Goal: Task Accomplishment & Management: Manage account settings

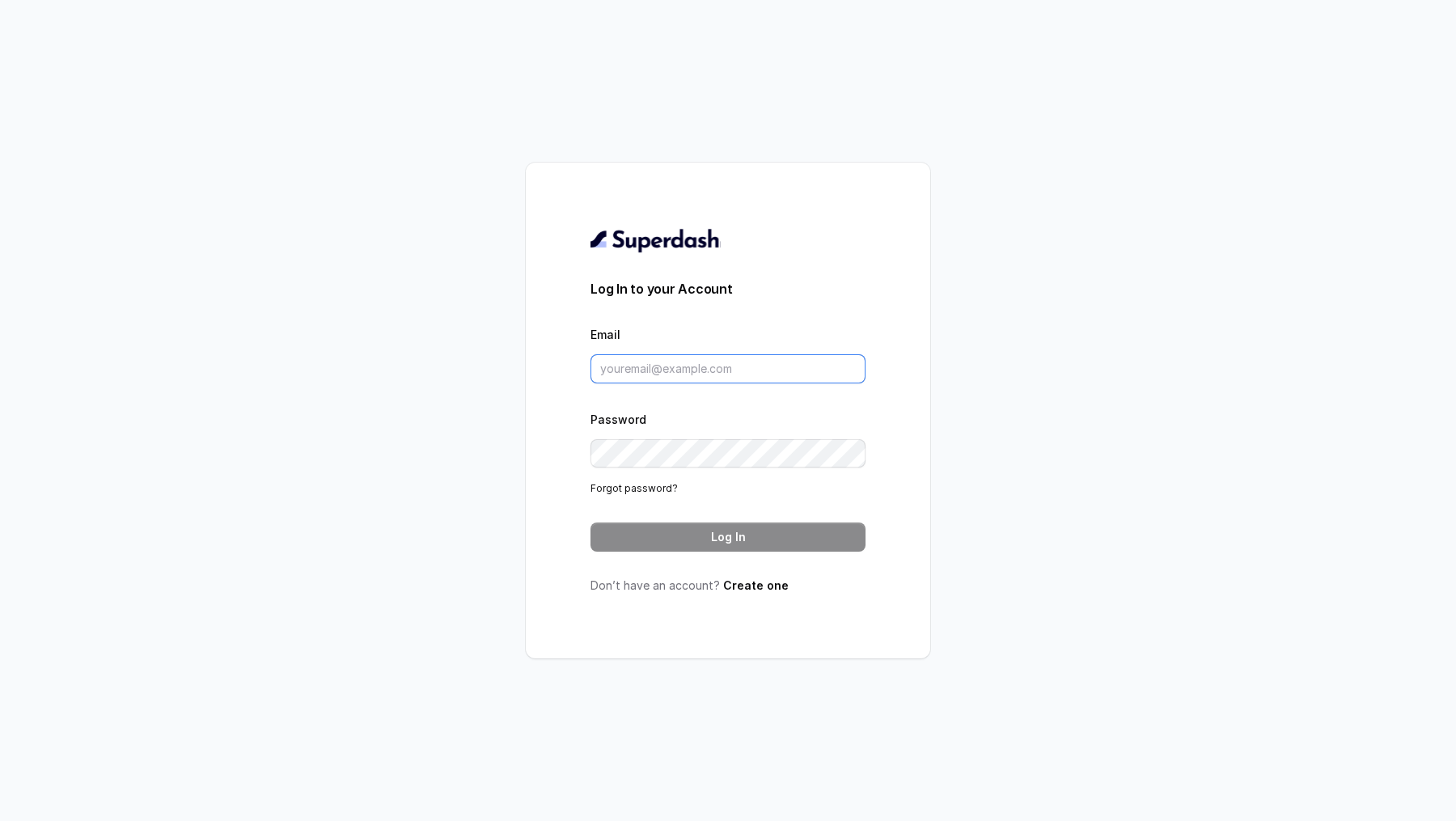
click at [672, 380] on input "Email" at bounding box center [728, 369] width 275 height 29
click at [339, 496] on div "Log In to your Account Email Password Forgot password? Log In Don’t have an acc…" at bounding box center [728, 410] width 1456 height 821
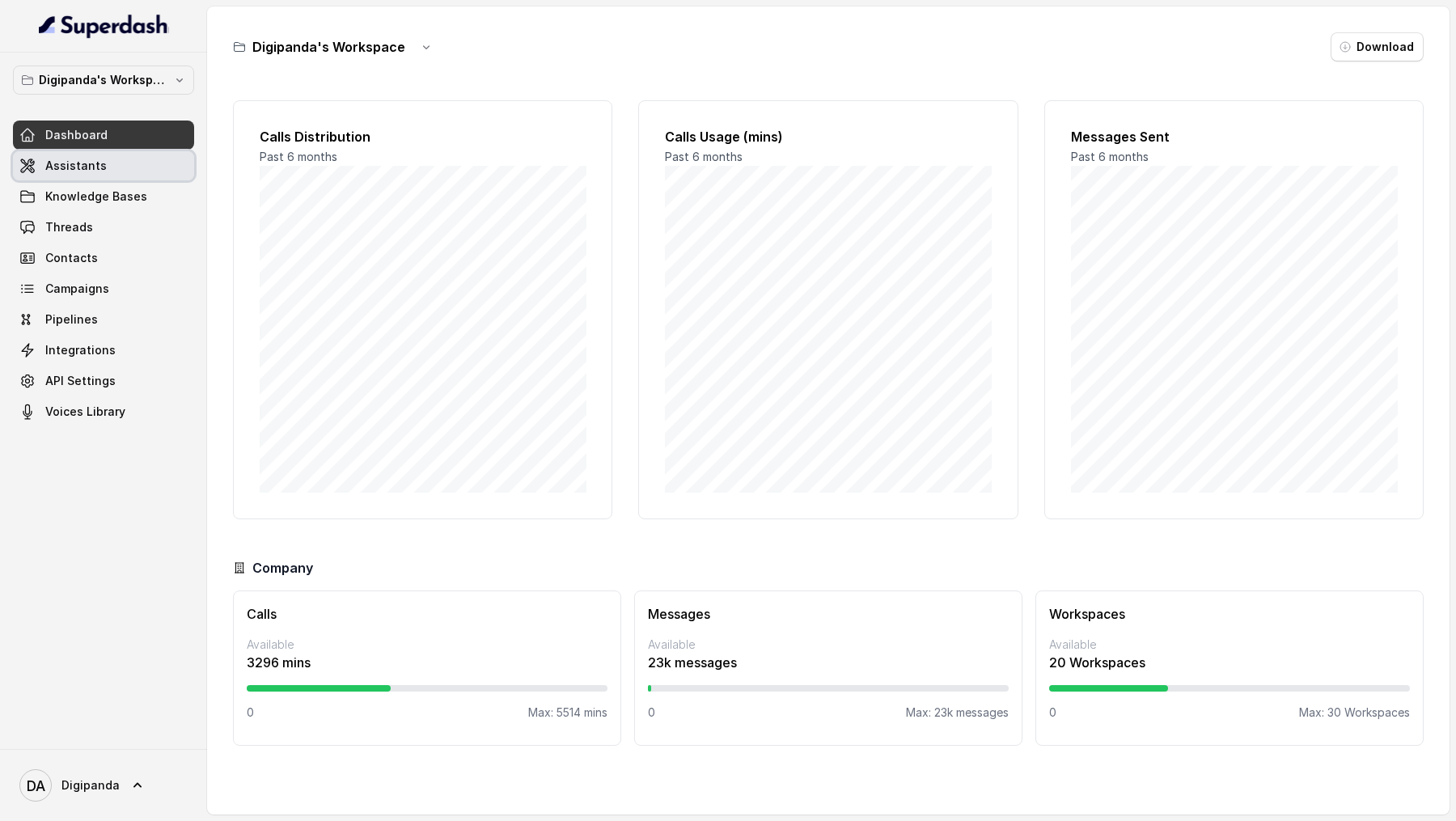
click at [128, 172] on link "Assistants" at bounding box center [103, 166] width 181 height 29
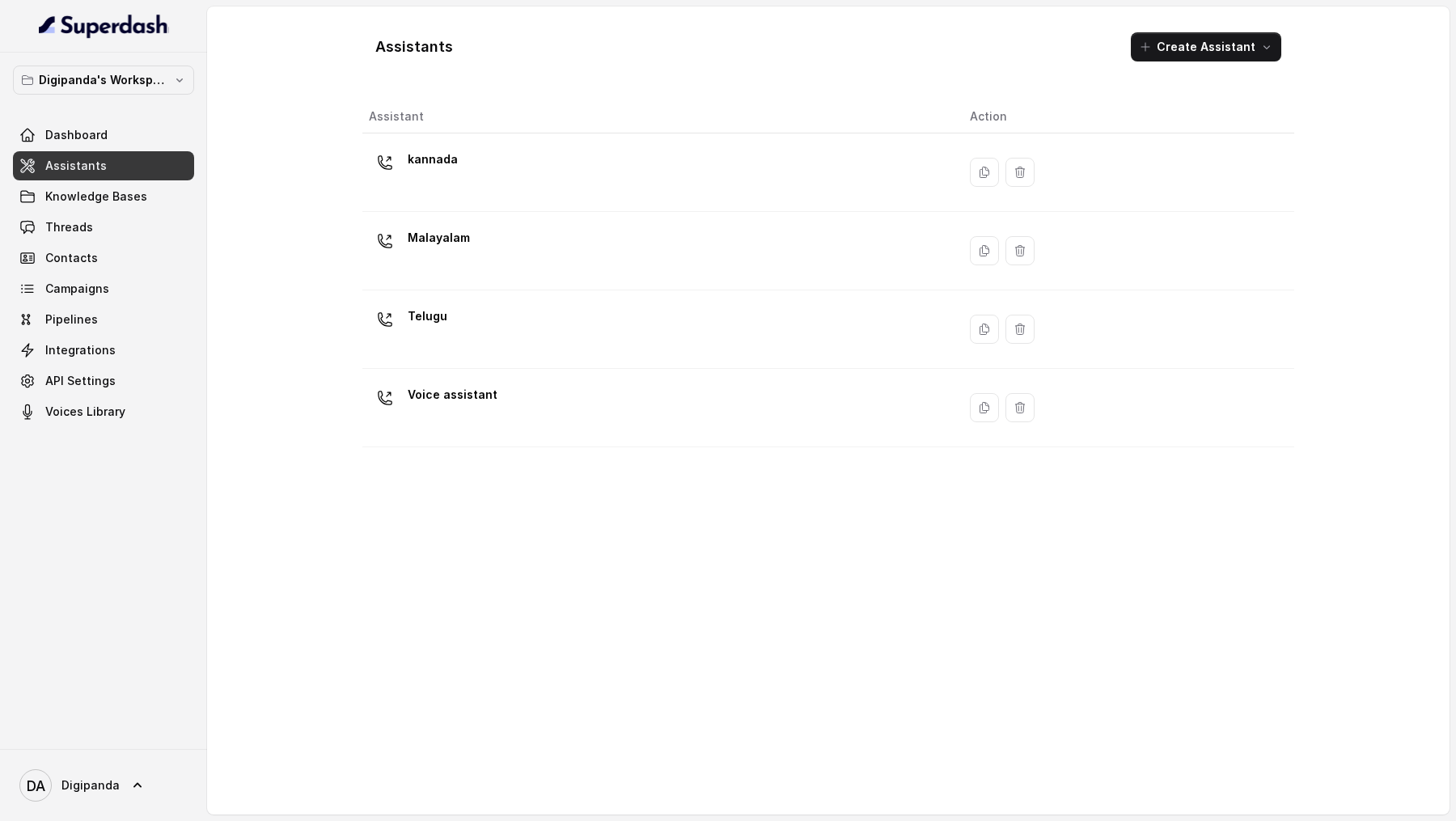
click at [154, 90] on button "Digipanda's Workspace" at bounding box center [103, 81] width 181 height 29
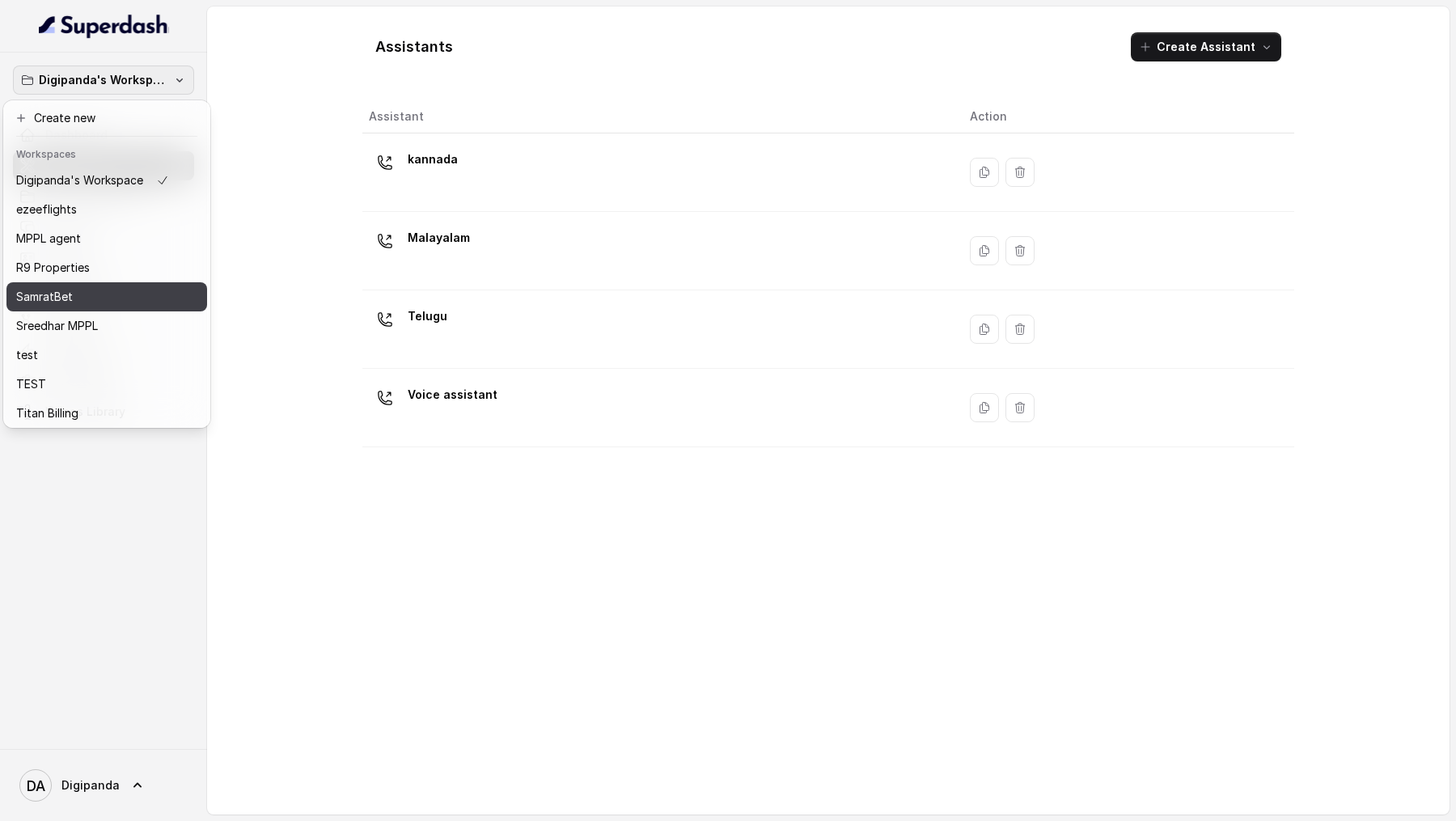
click at [144, 305] on div "SamratBet" at bounding box center [93, 297] width 153 height 20
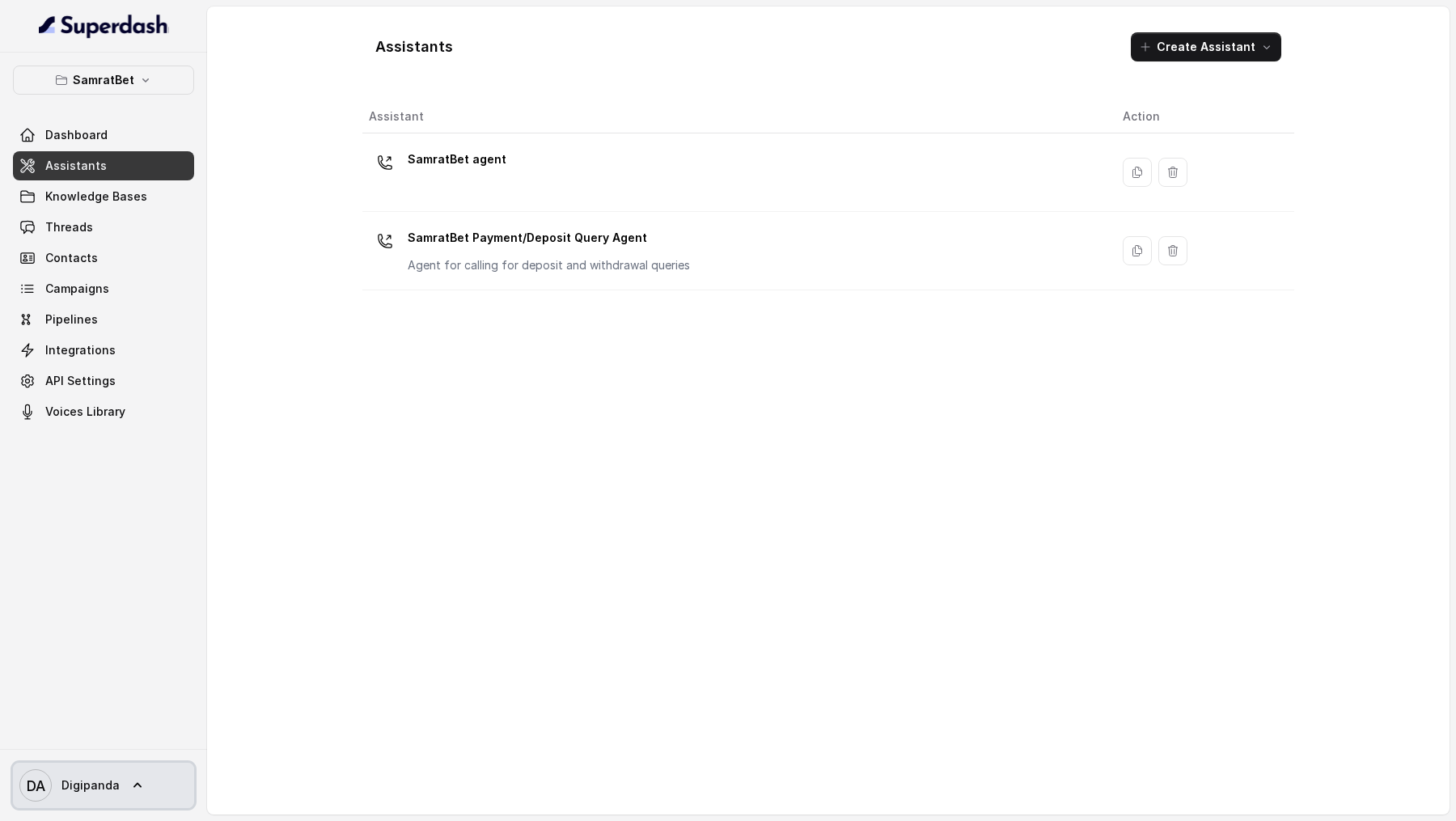
click at [78, 782] on span "Digipanda" at bounding box center [91, 785] width 59 height 16
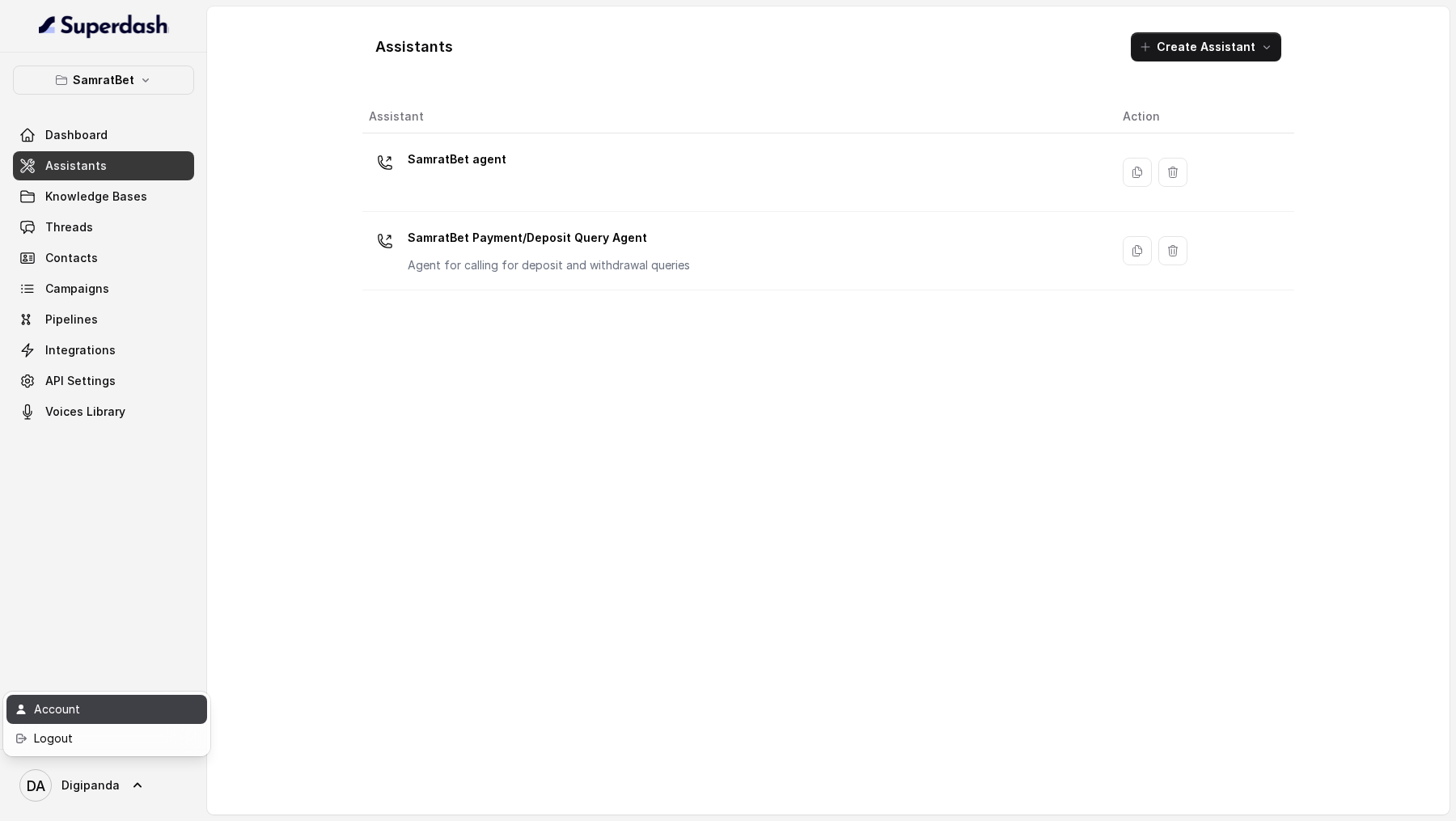
click at [132, 714] on div "Account" at bounding box center [103, 710] width 138 height 20
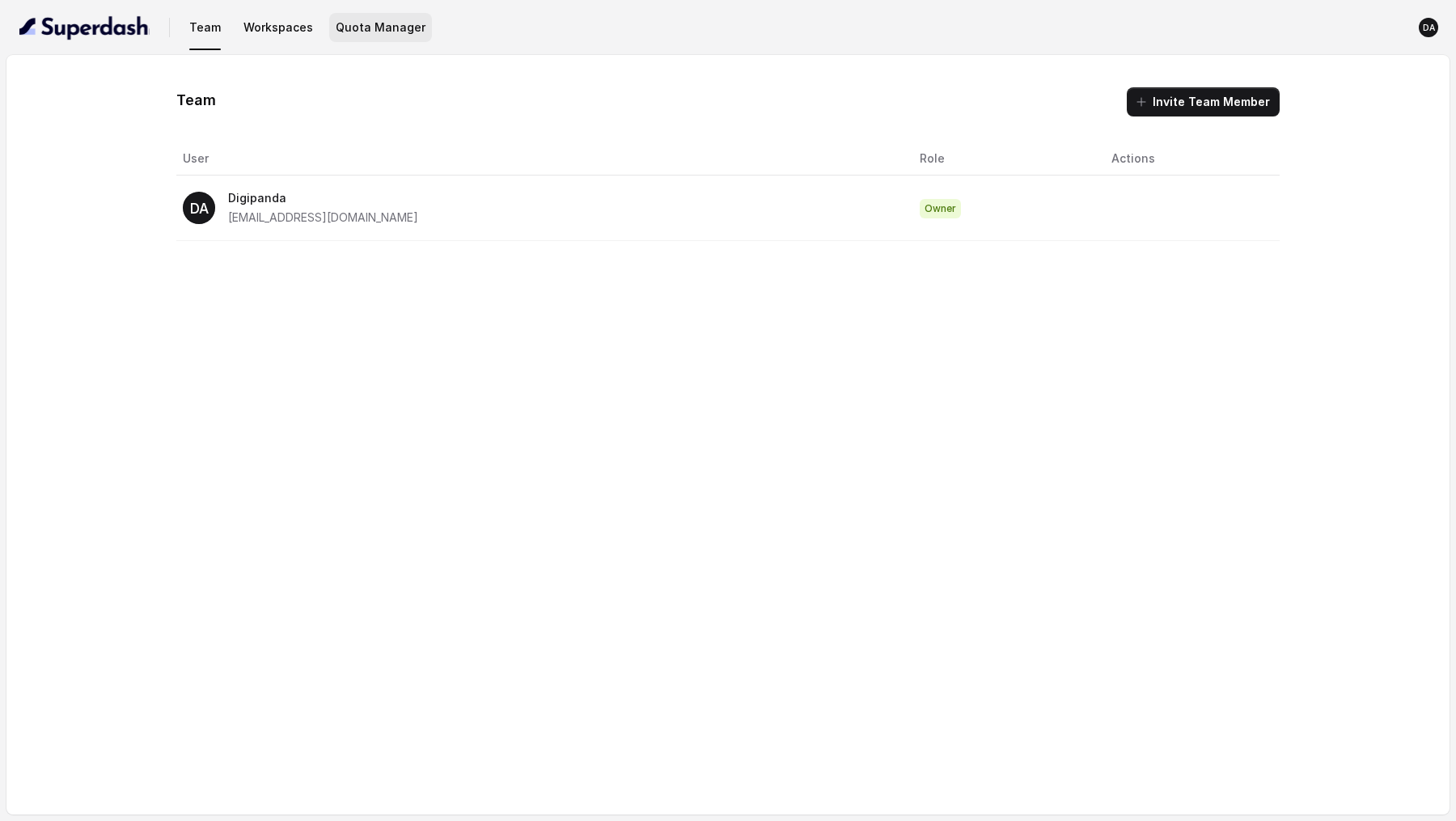
click at [393, 34] on button "Quota Manager" at bounding box center [381, 28] width 103 height 29
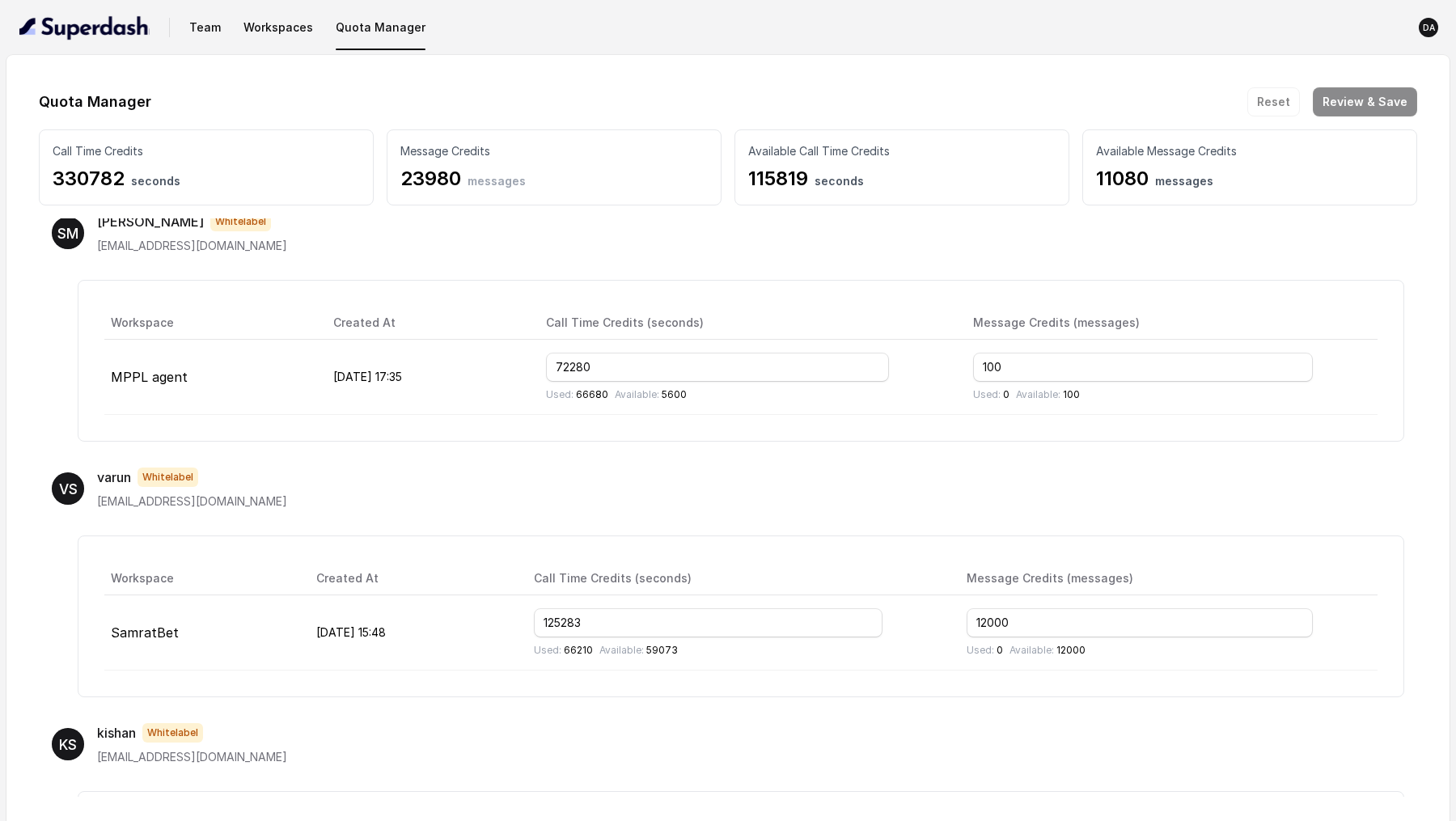
scroll to position [772, 0]
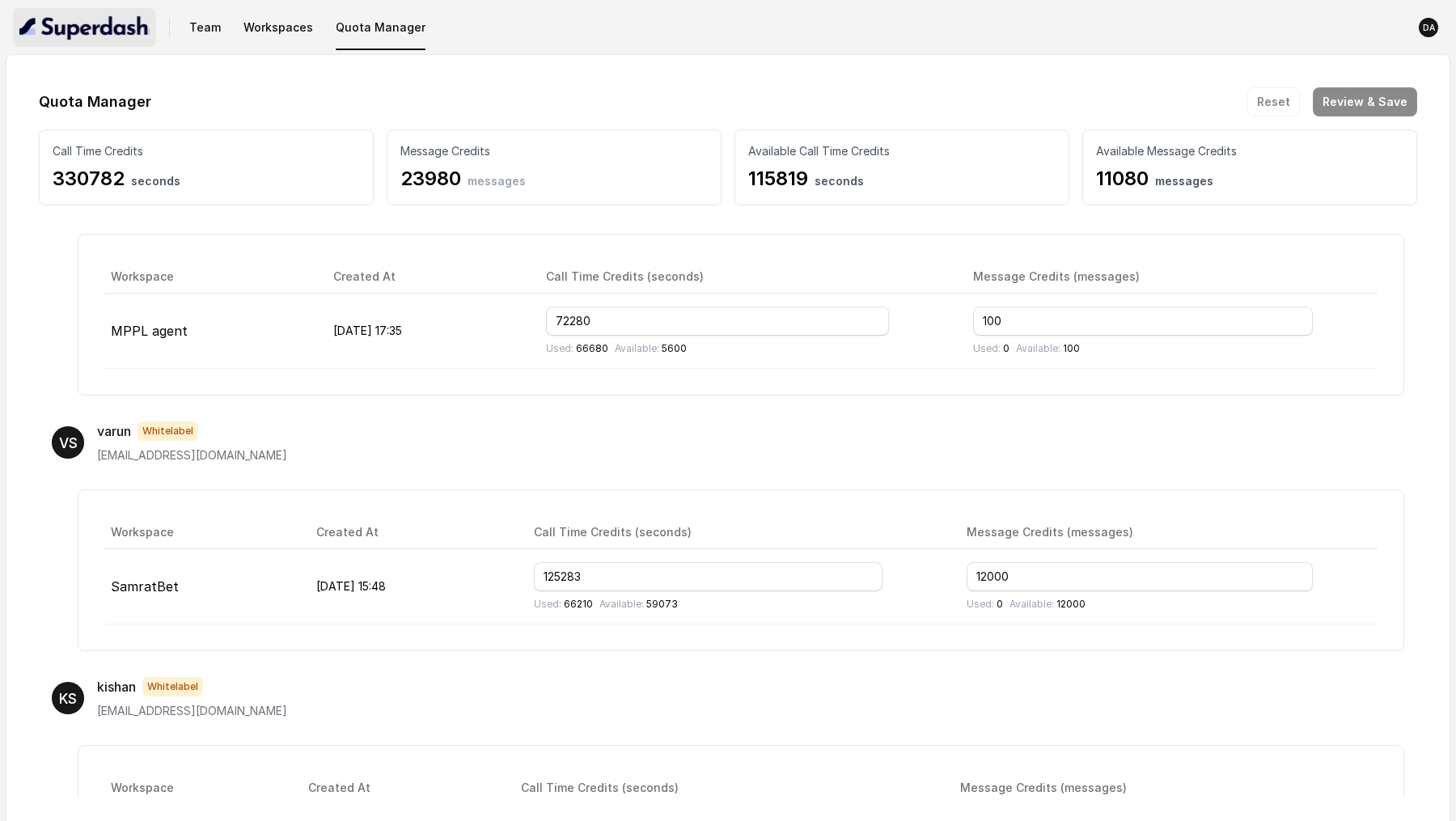
click at [75, 23] on img "button" at bounding box center [85, 28] width 130 height 26
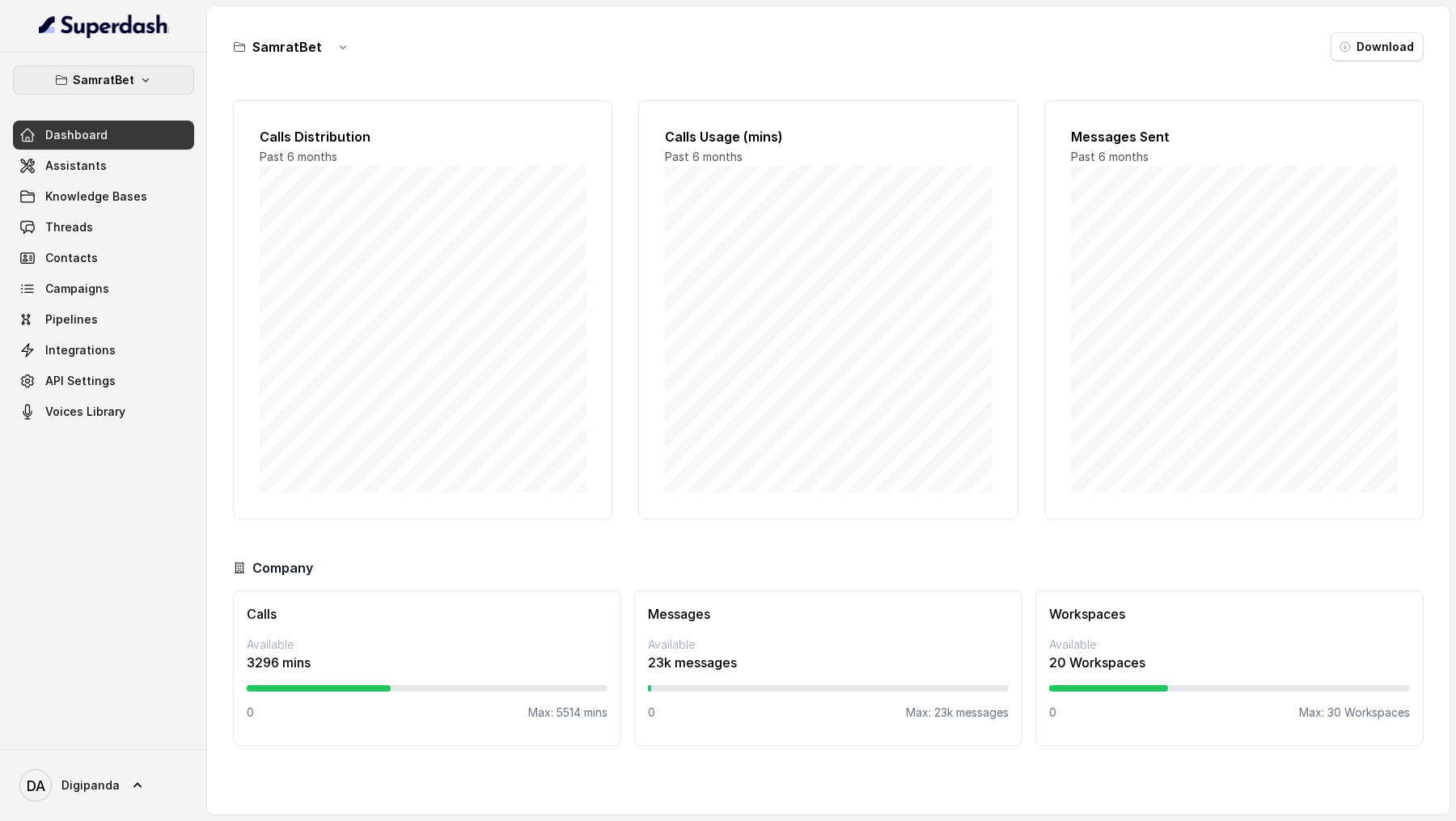
click at [107, 76] on p "SamratBet" at bounding box center [103, 80] width 62 height 20
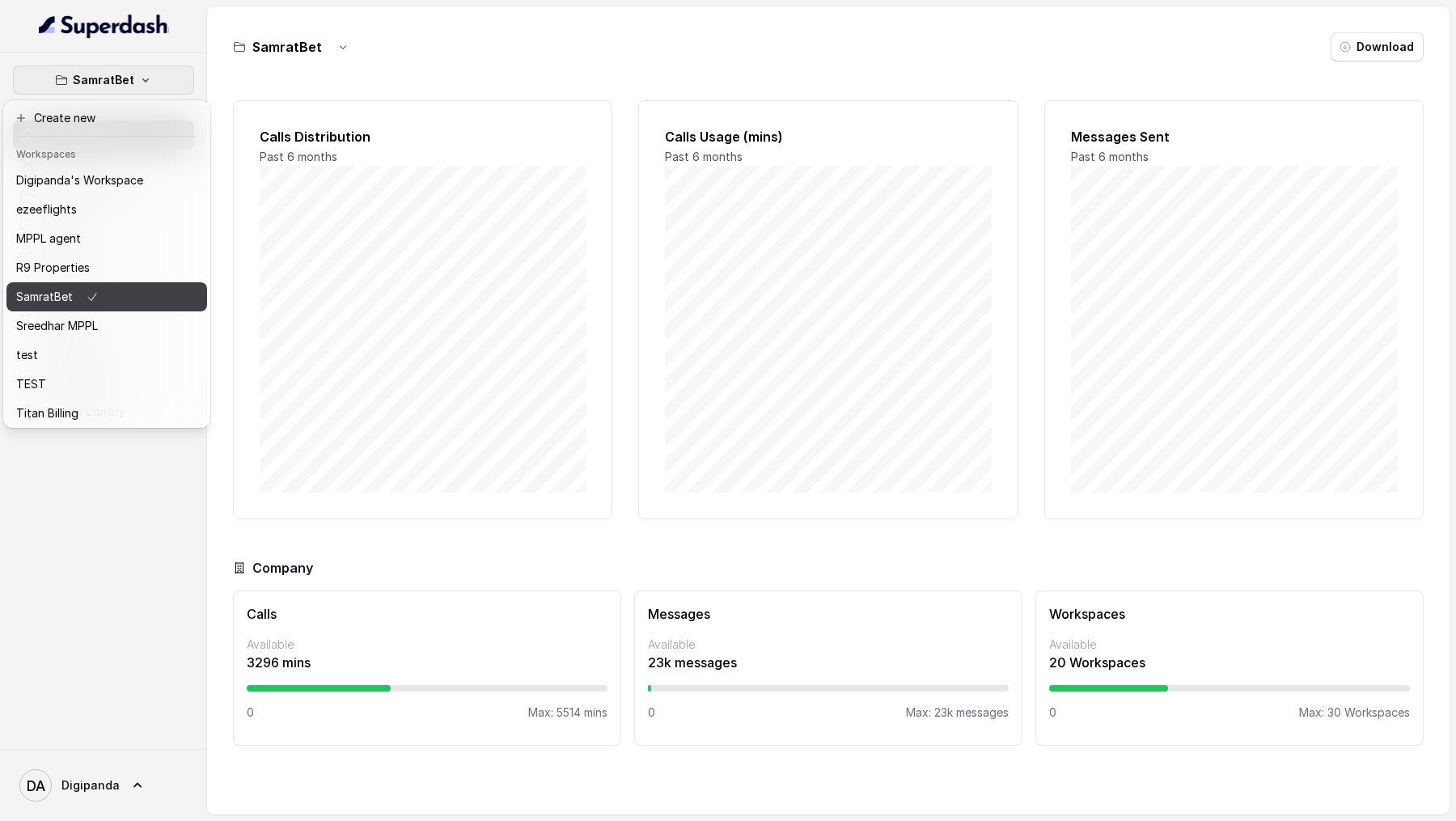
click at [114, 290] on div "SamratBet" at bounding box center [80, 297] width 127 height 20
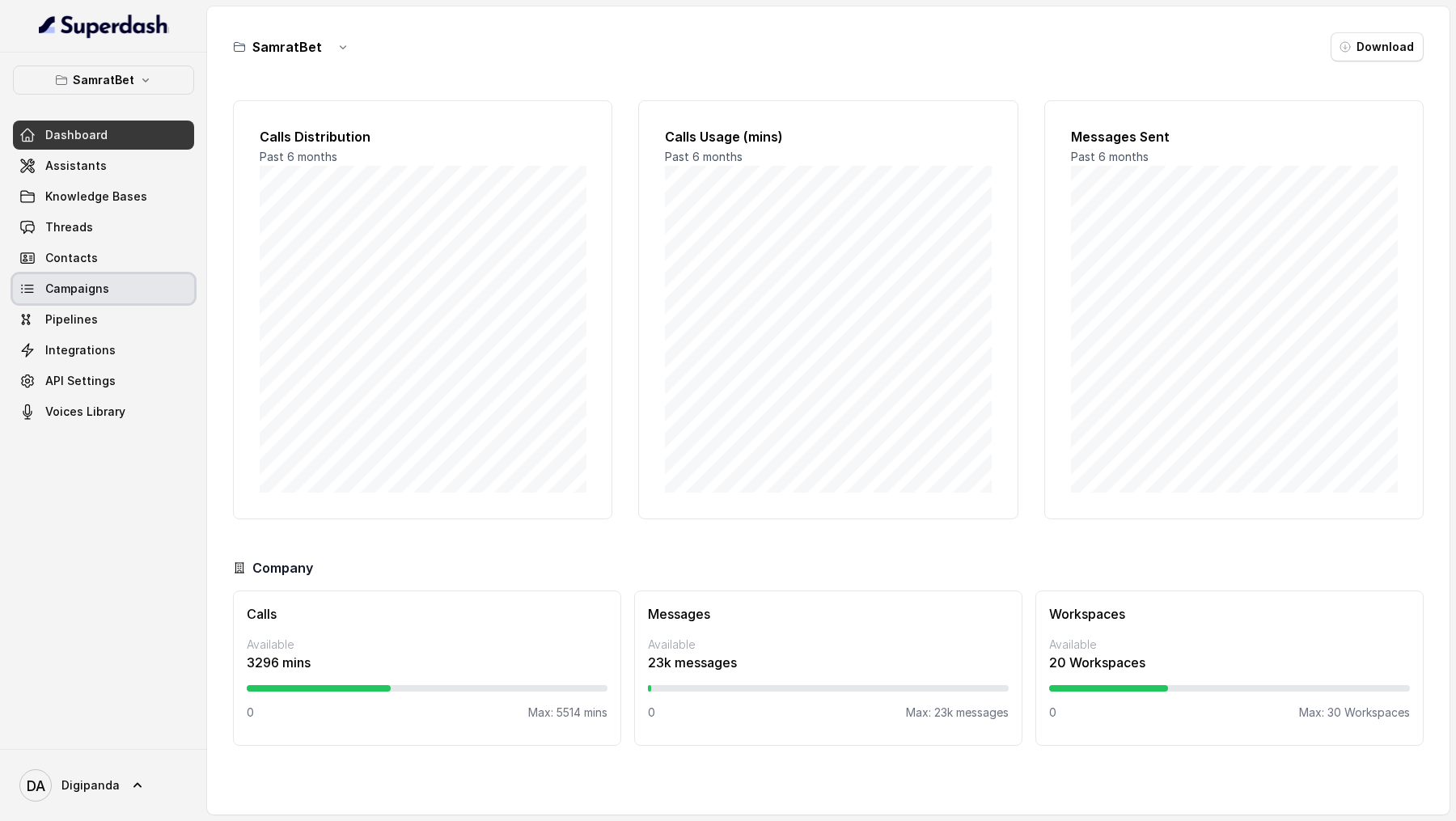
click at [105, 295] on link "Campaigns" at bounding box center [103, 289] width 181 height 29
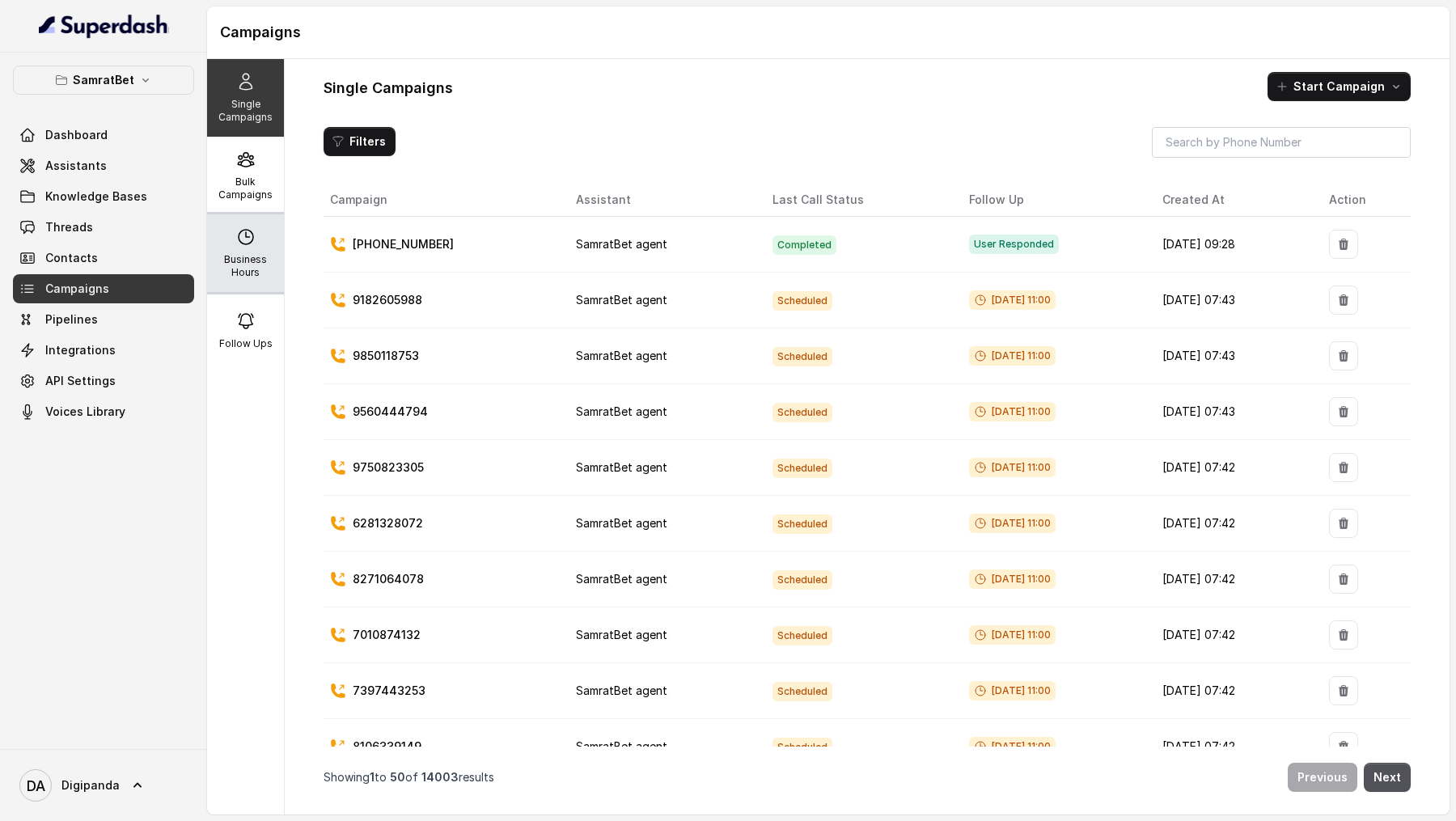
click at [230, 257] on p "Business Hours" at bounding box center [245, 266] width 64 height 26
select select "[GEOGRAPHIC_DATA]/[GEOGRAPHIC_DATA]"
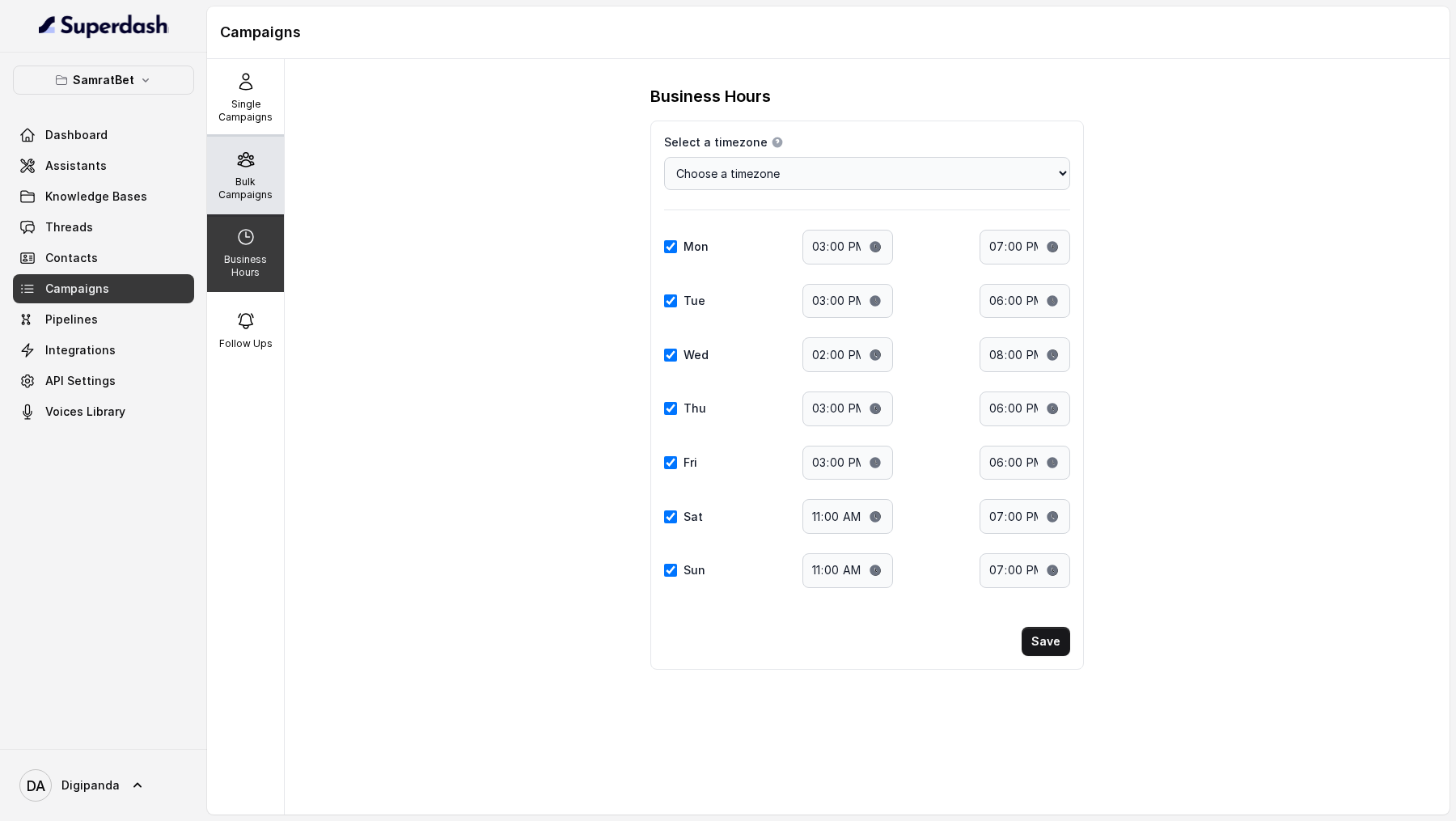
click at [257, 172] on div "Bulk Campaigns" at bounding box center [245, 175] width 77 height 77
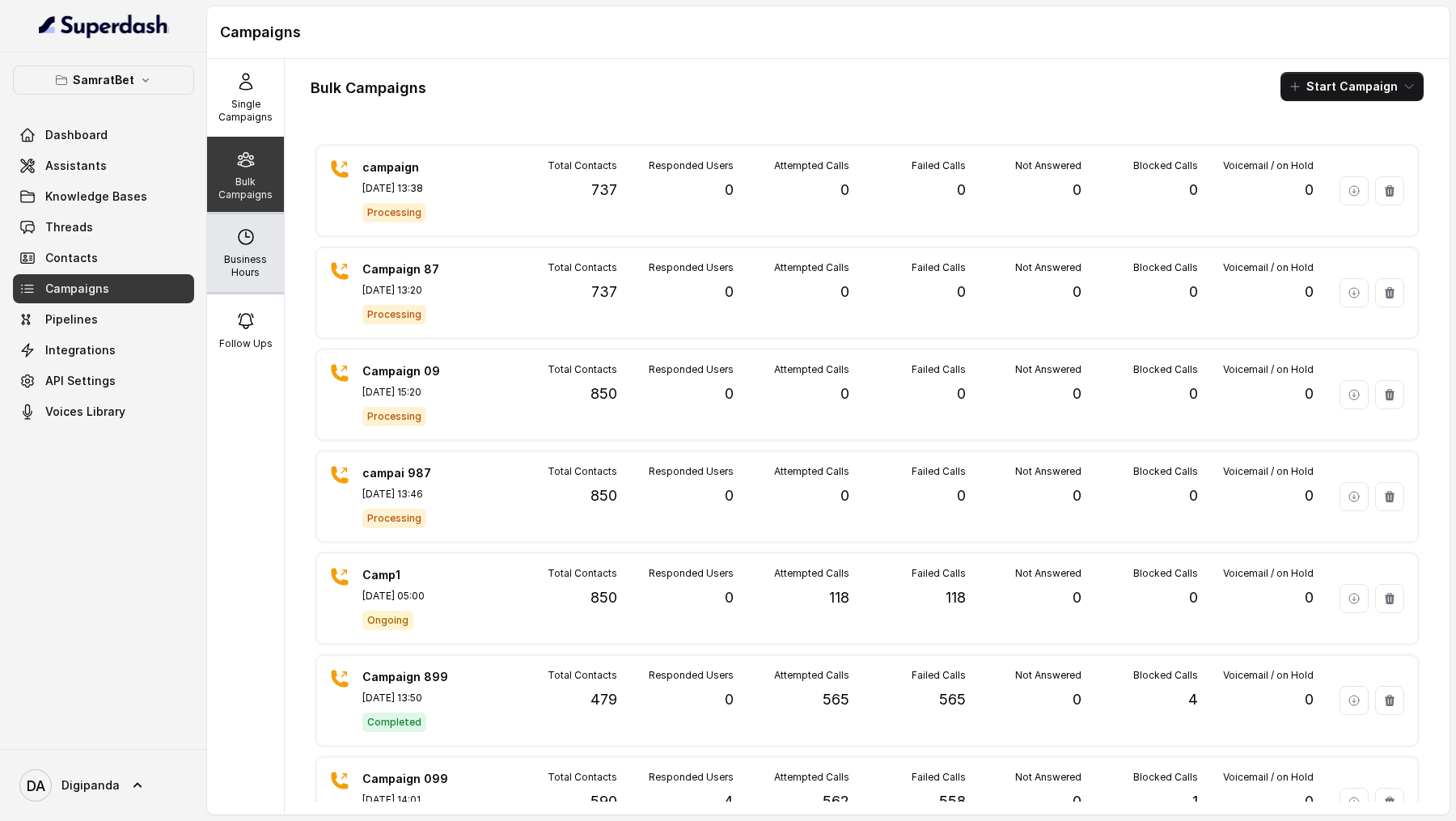
click at [251, 222] on div "Business Hours" at bounding box center [245, 252] width 77 height 77
select select "[GEOGRAPHIC_DATA]/[GEOGRAPHIC_DATA]"
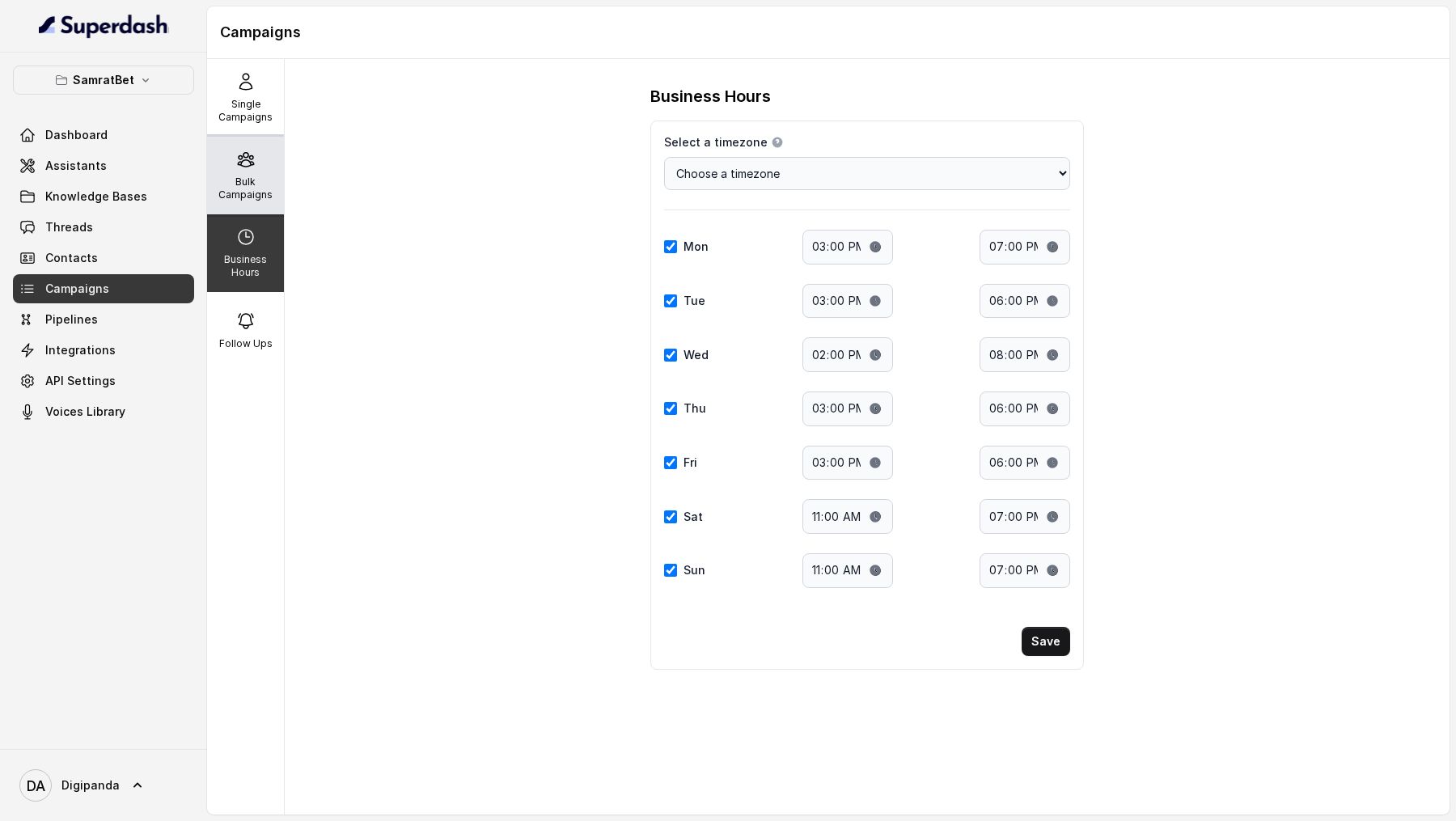
click at [251, 177] on p "Bulk Campaigns" at bounding box center [245, 189] width 64 height 26
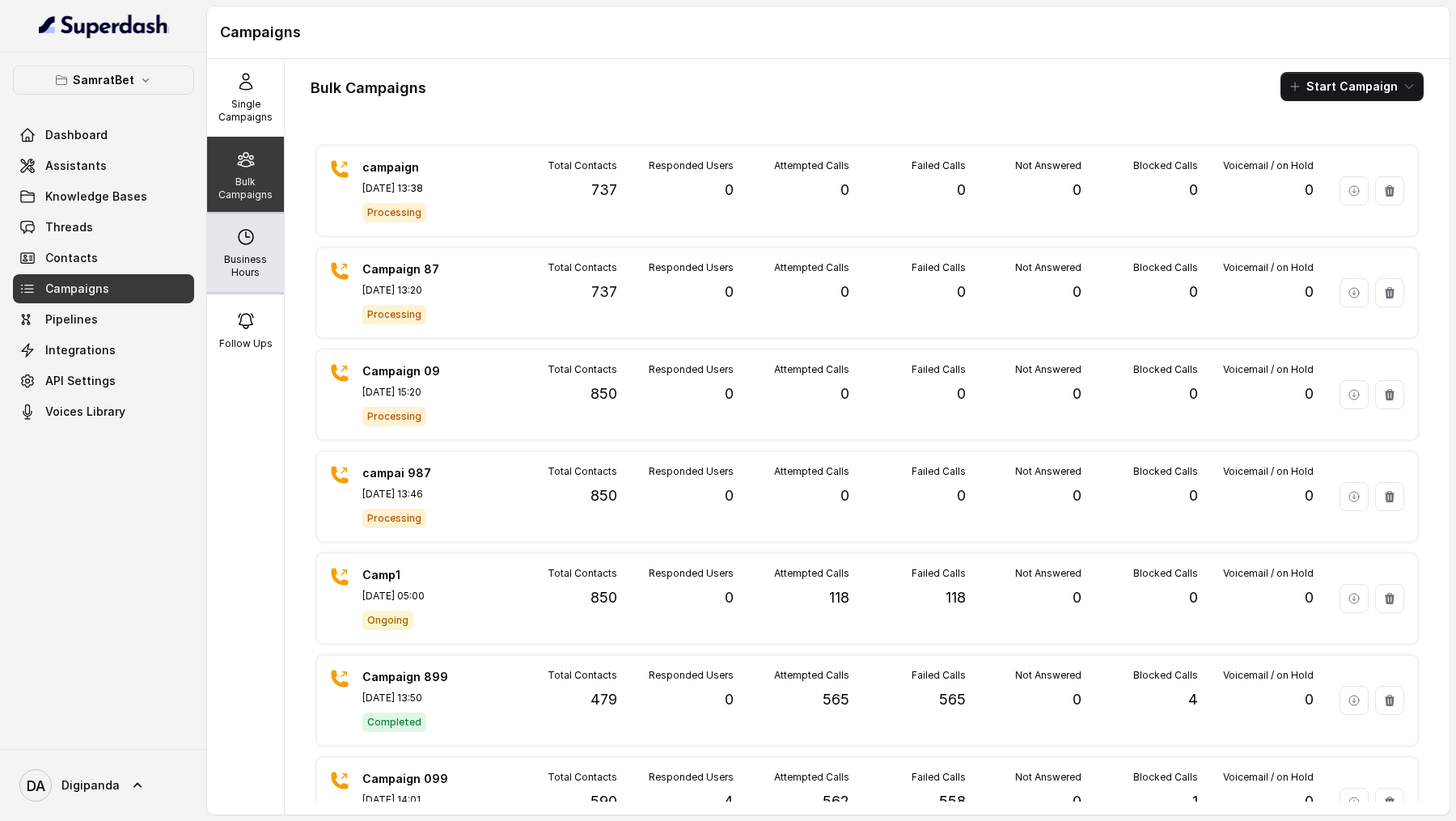
click at [233, 253] on p "Business Hours" at bounding box center [245, 266] width 64 height 26
select select "[GEOGRAPHIC_DATA]/[GEOGRAPHIC_DATA]"
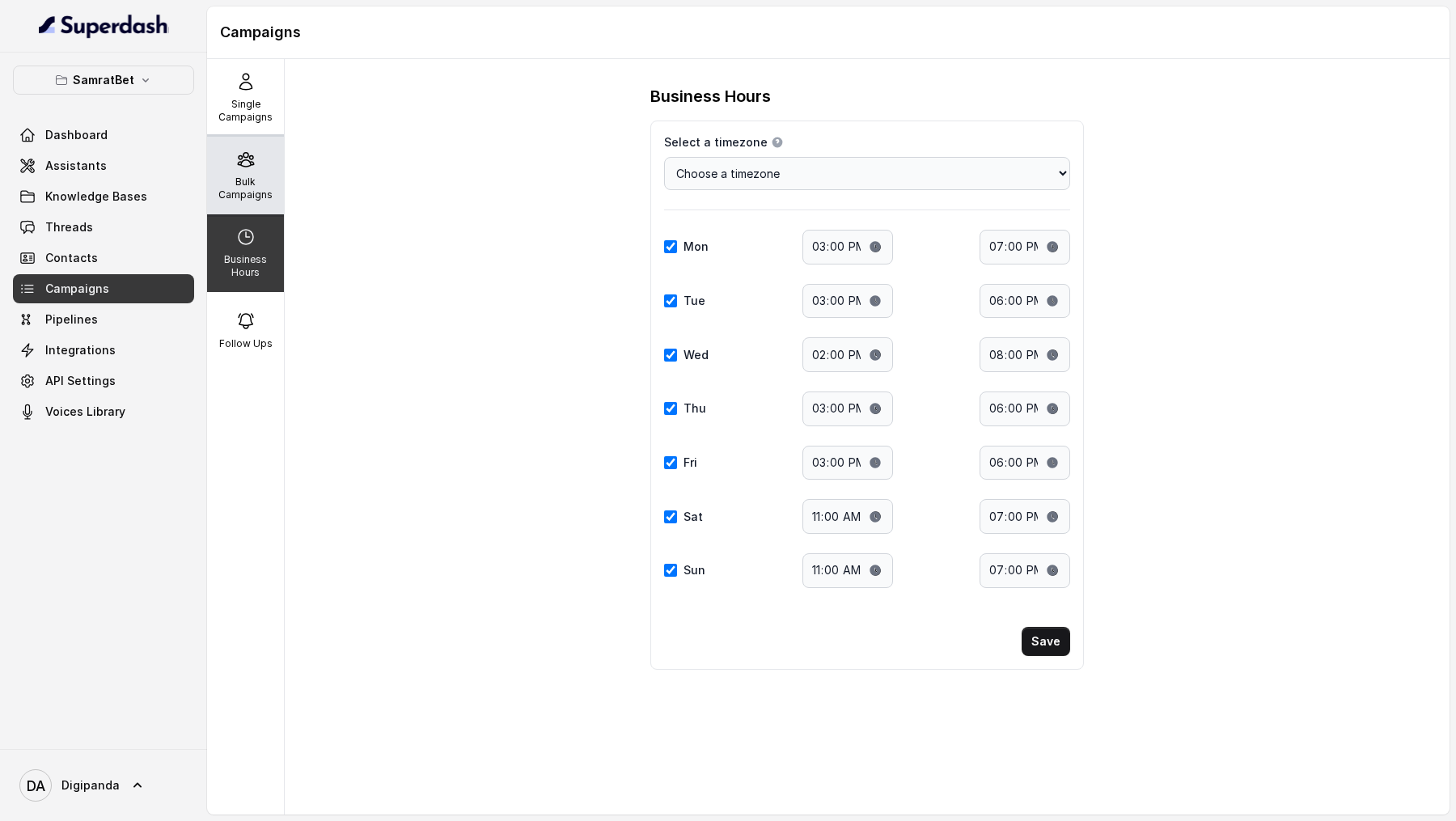
click at [257, 180] on p "Bulk Campaigns" at bounding box center [245, 189] width 64 height 26
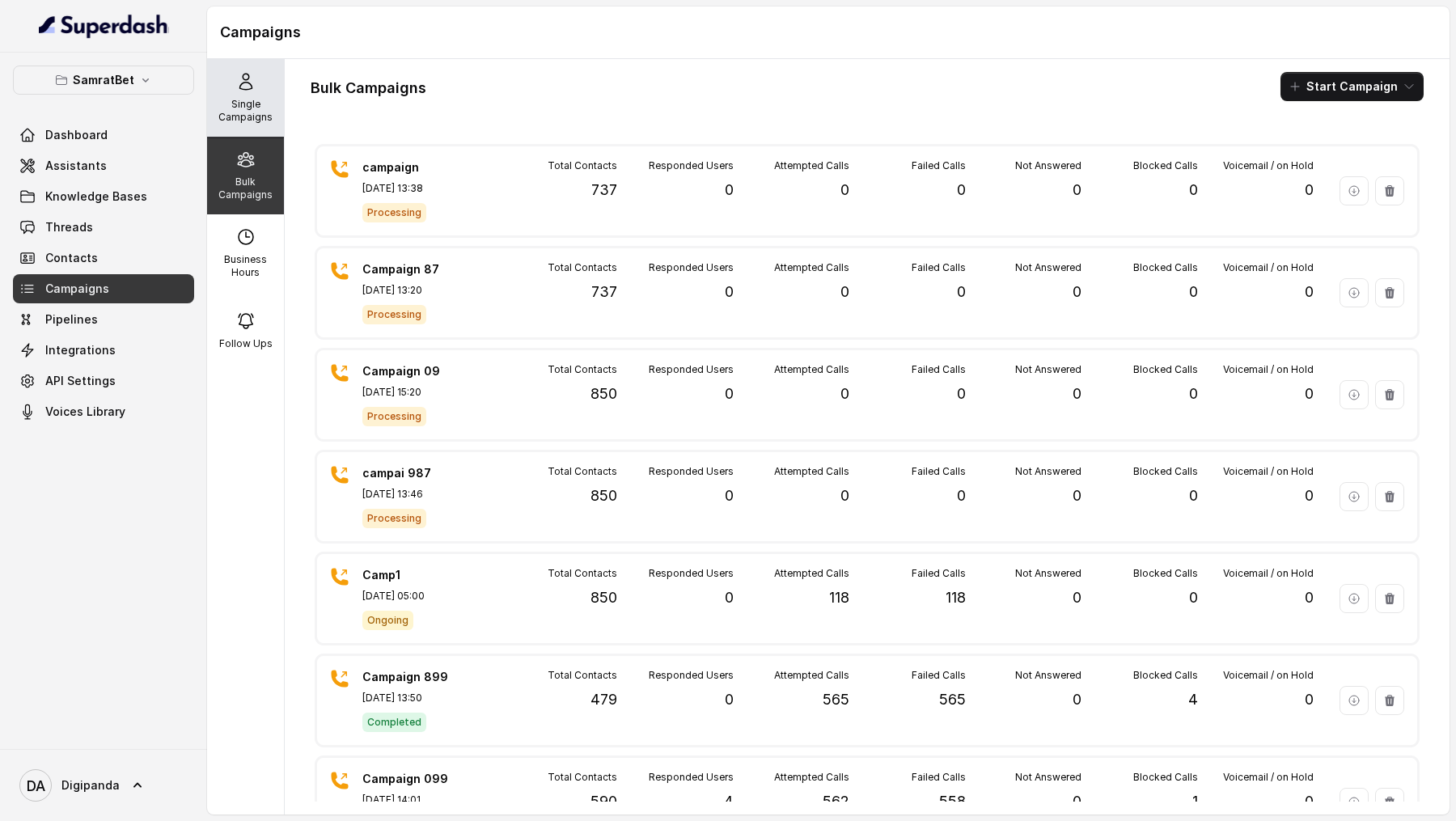
click at [256, 90] on div "Single Campaigns" at bounding box center [245, 98] width 77 height 77
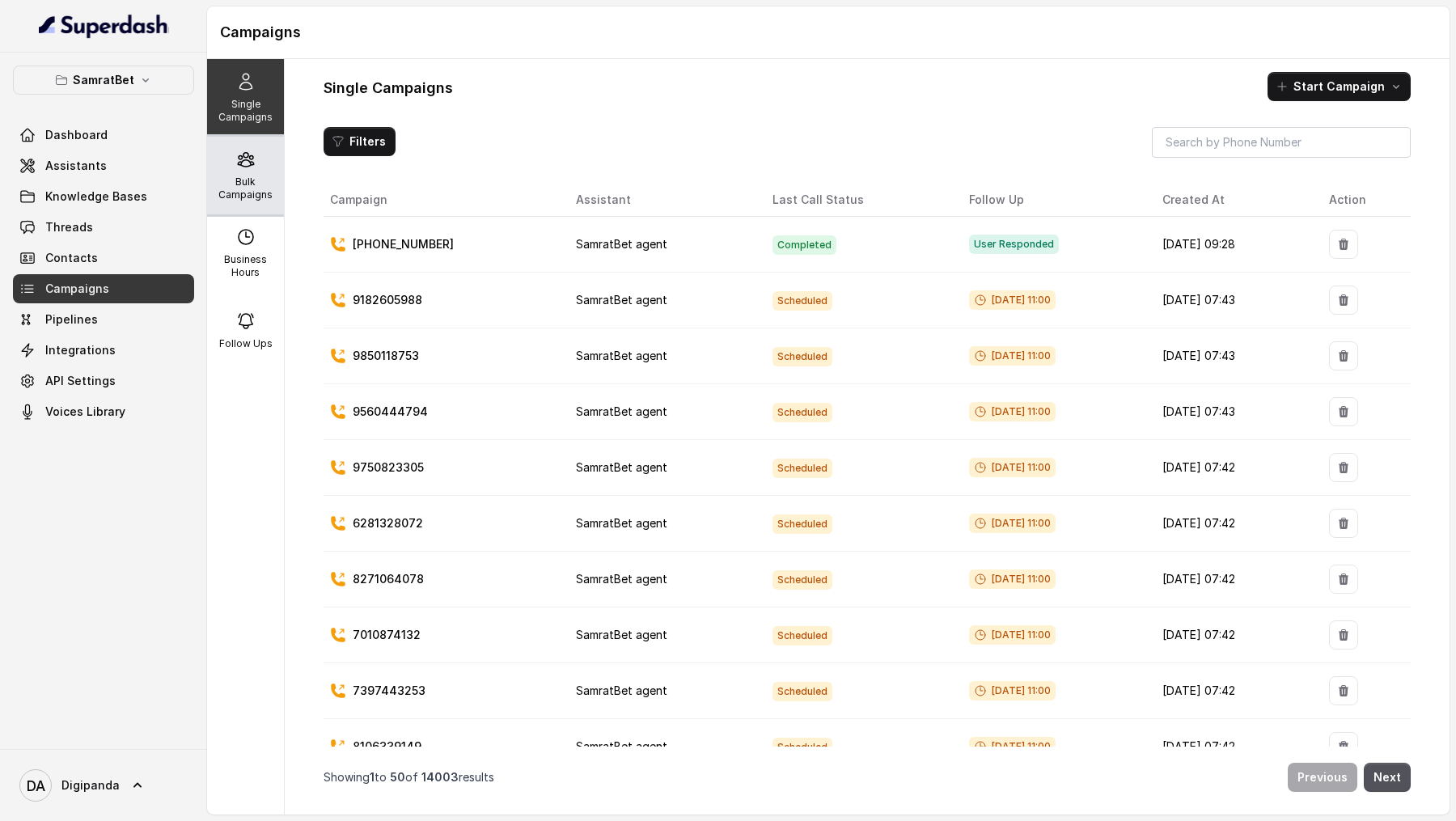
click at [247, 157] on icon at bounding box center [245, 159] width 15 height 14
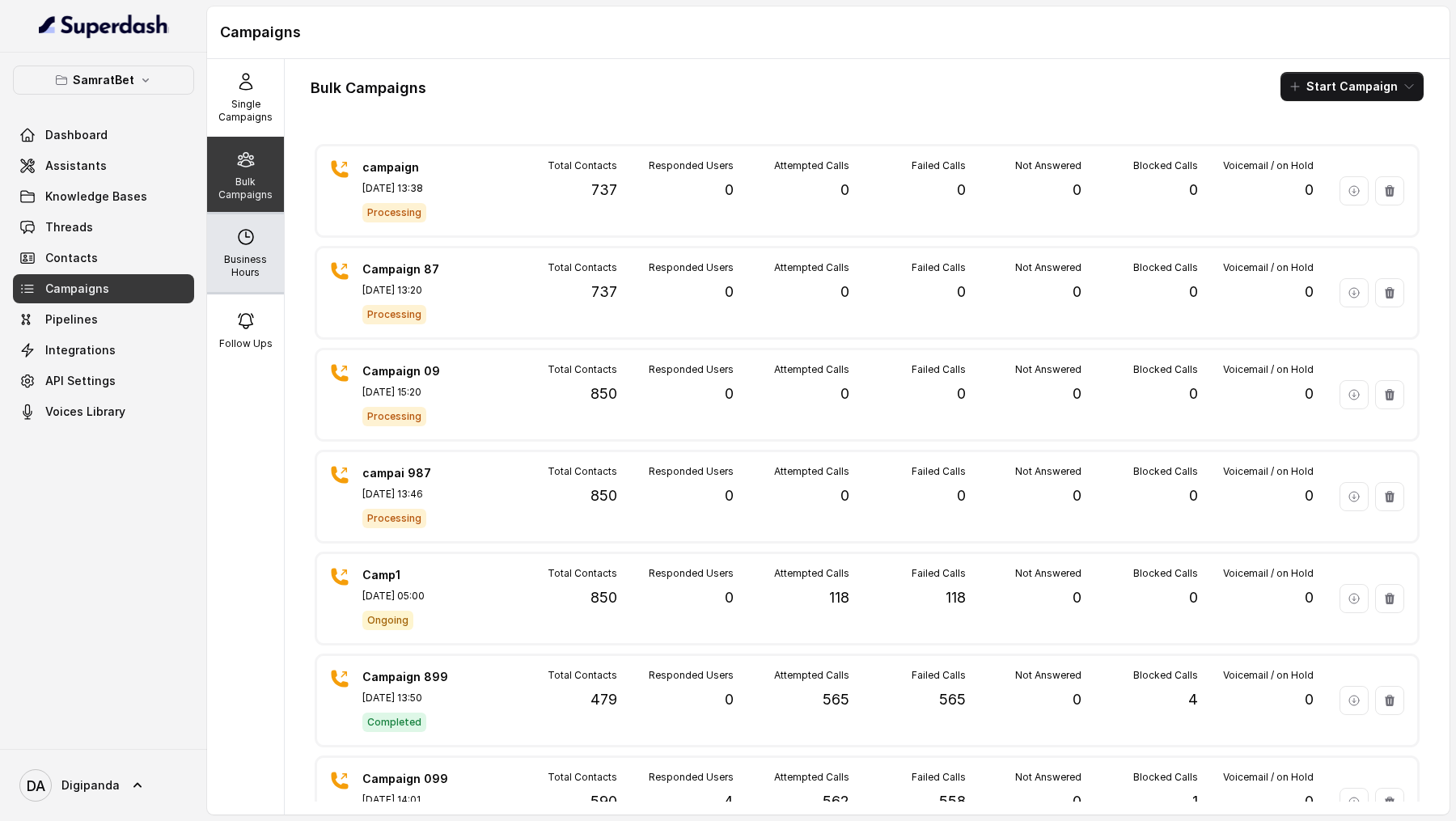
click at [249, 273] on p "Business Hours" at bounding box center [245, 266] width 64 height 26
select select "[GEOGRAPHIC_DATA]/[GEOGRAPHIC_DATA]"
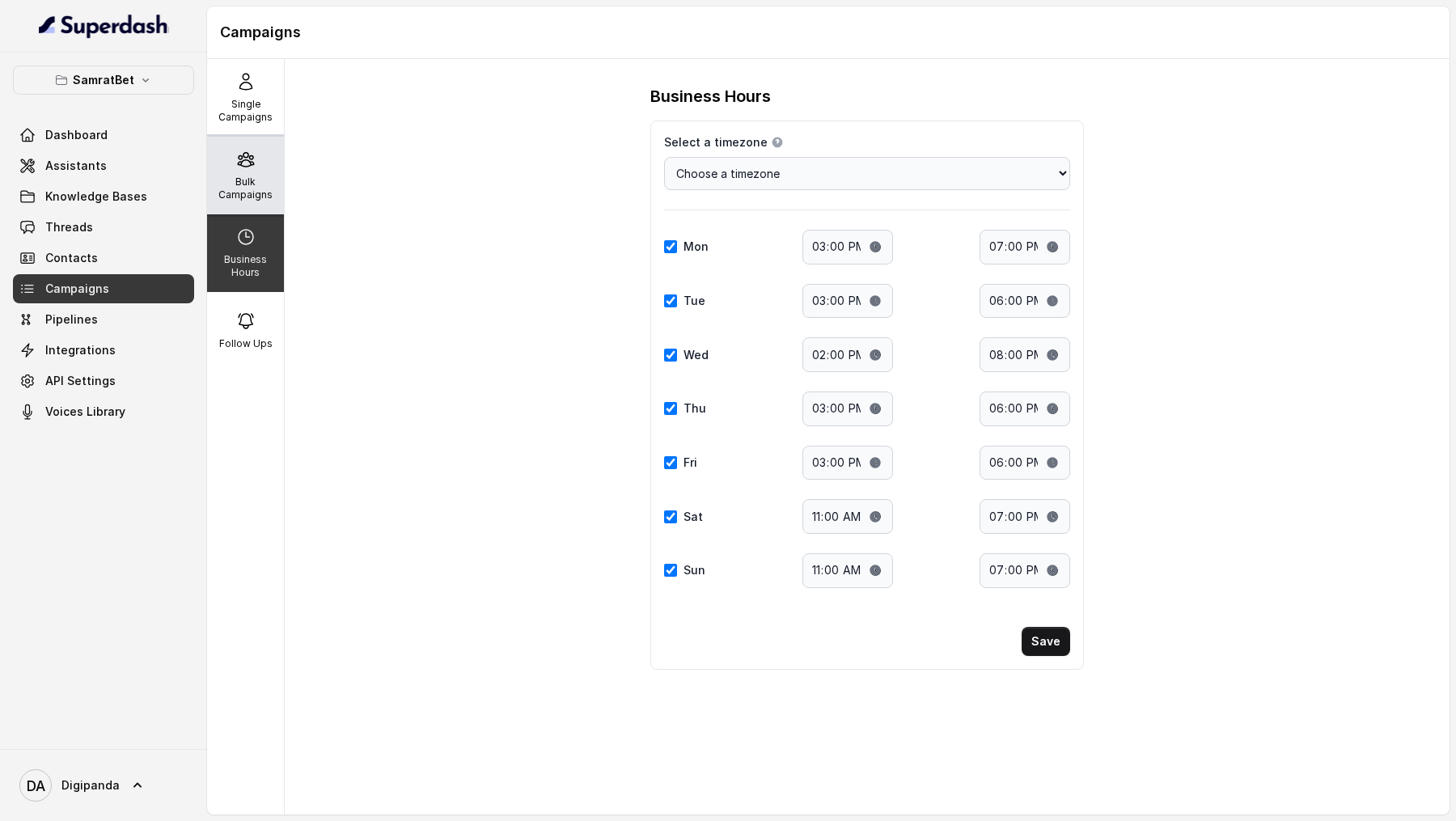
click at [276, 198] on p "Bulk Campaigns" at bounding box center [245, 189] width 64 height 26
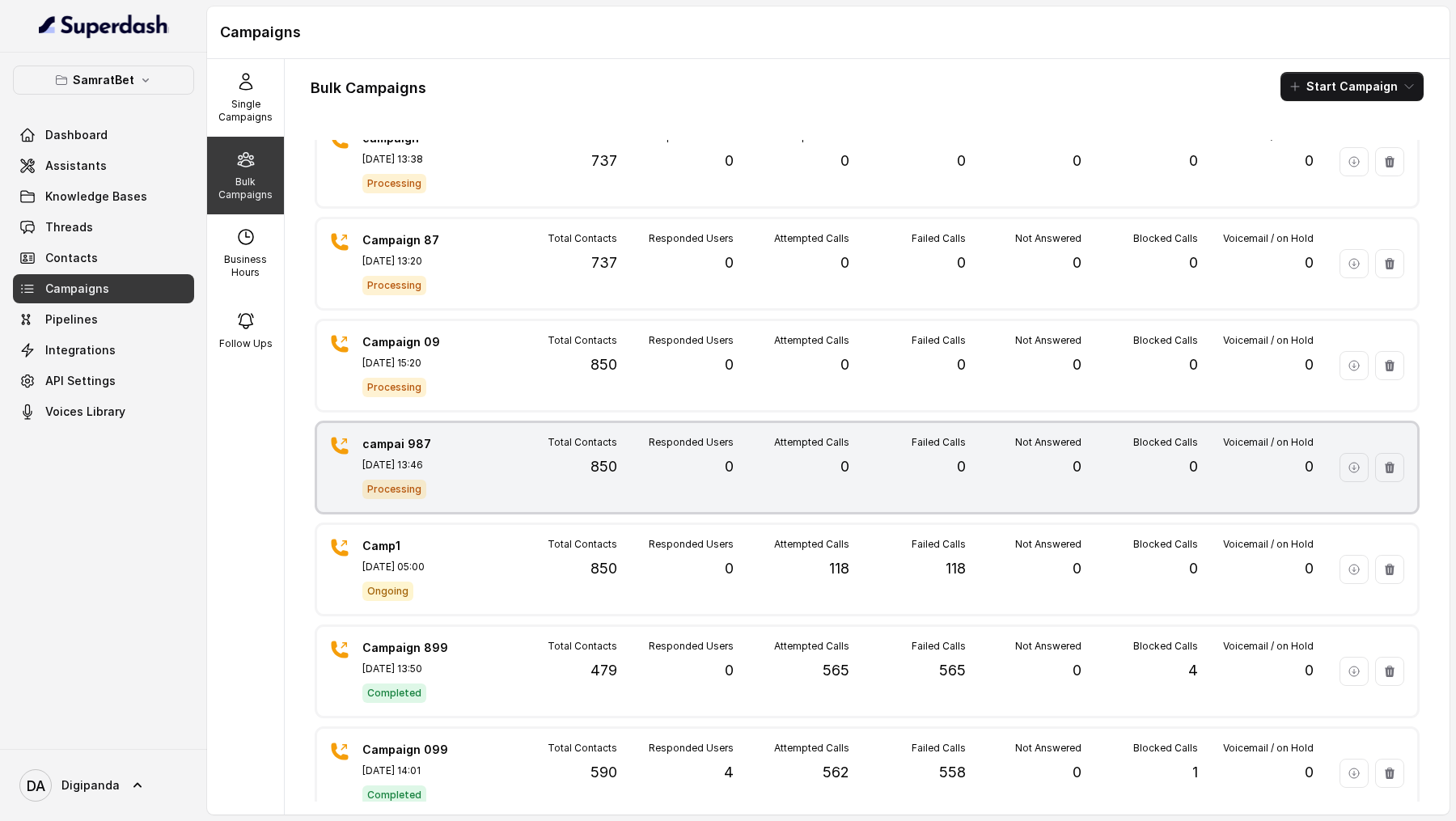
scroll to position [17, 0]
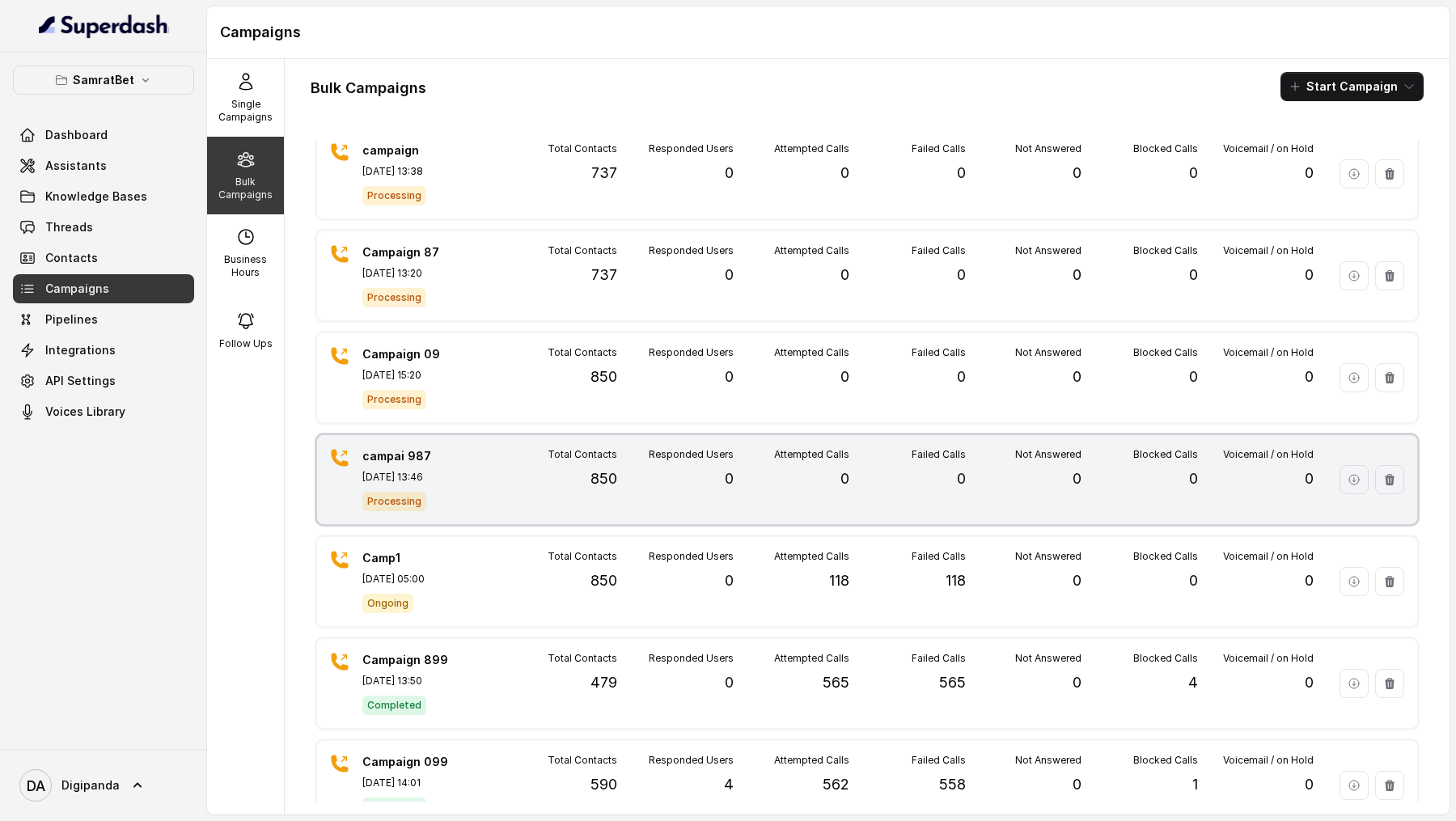
click at [505, 494] on div "Total Contacts 850" at bounding box center [559, 480] width 116 height 63
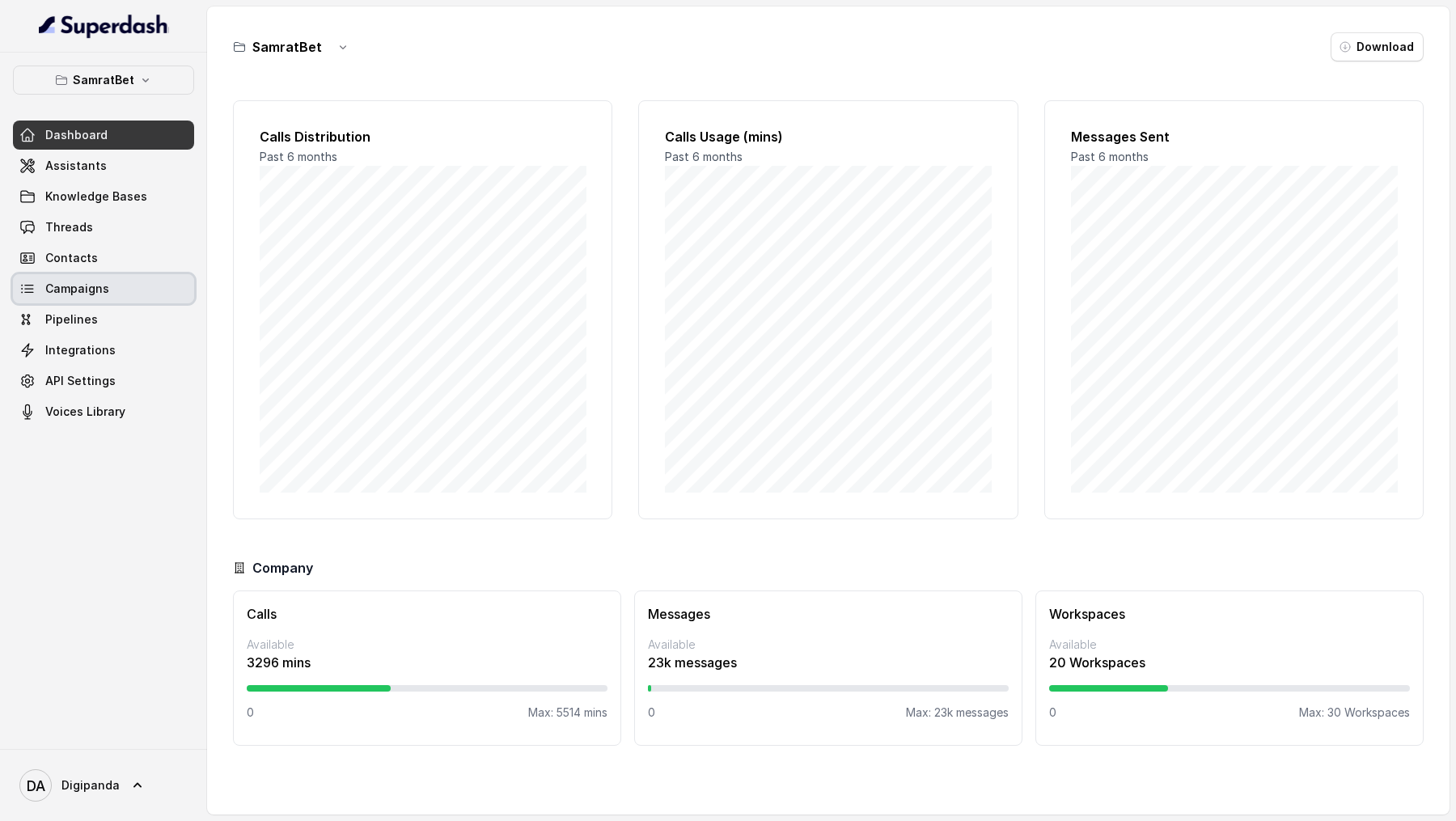
click at [59, 276] on link "Campaigns" at bounding box center [103, 289] width 181 height 29
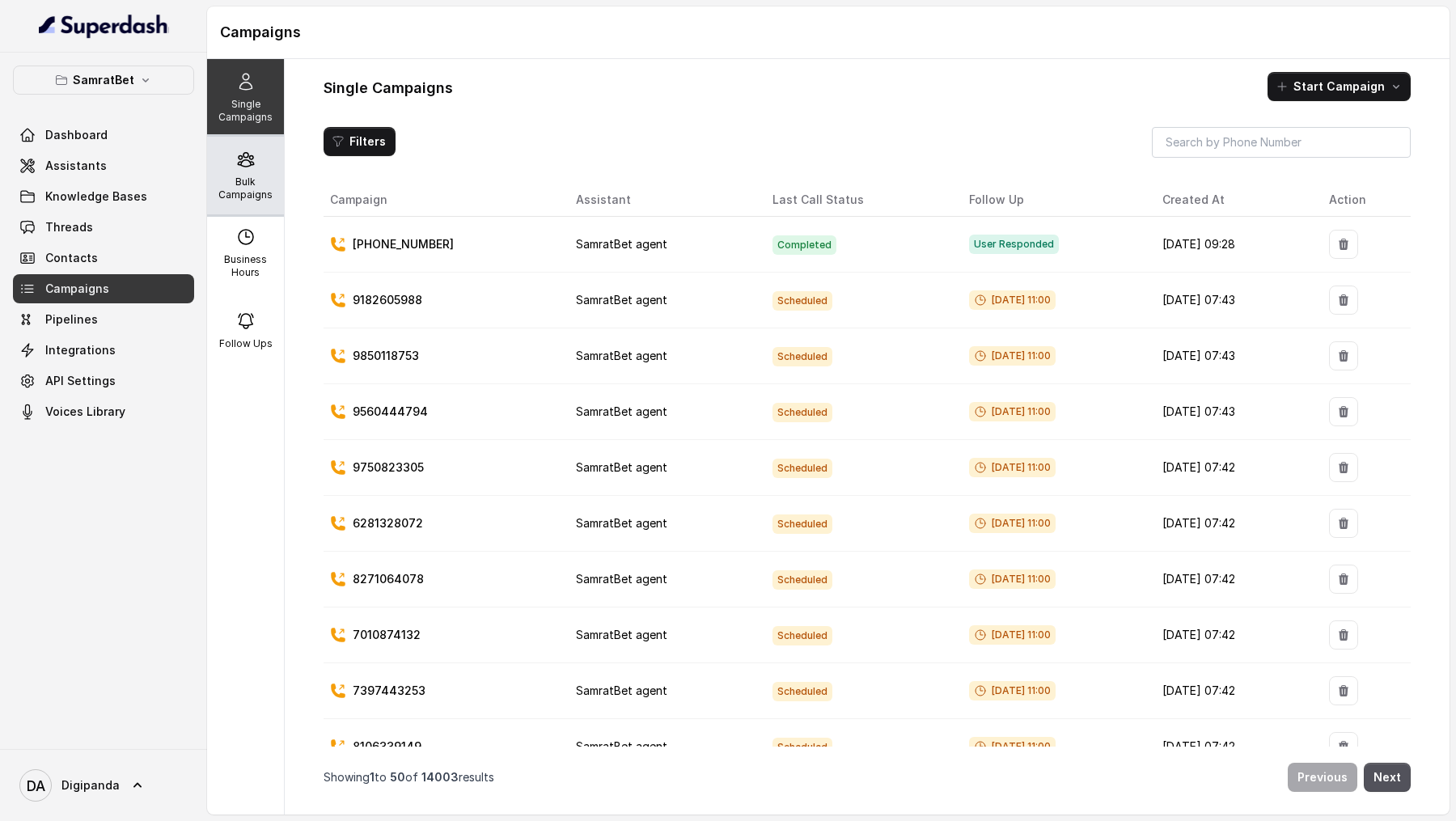
click at [239, 184] on p "Bulk Campaigns" at bounding box center [245, 189] width 64 height 26
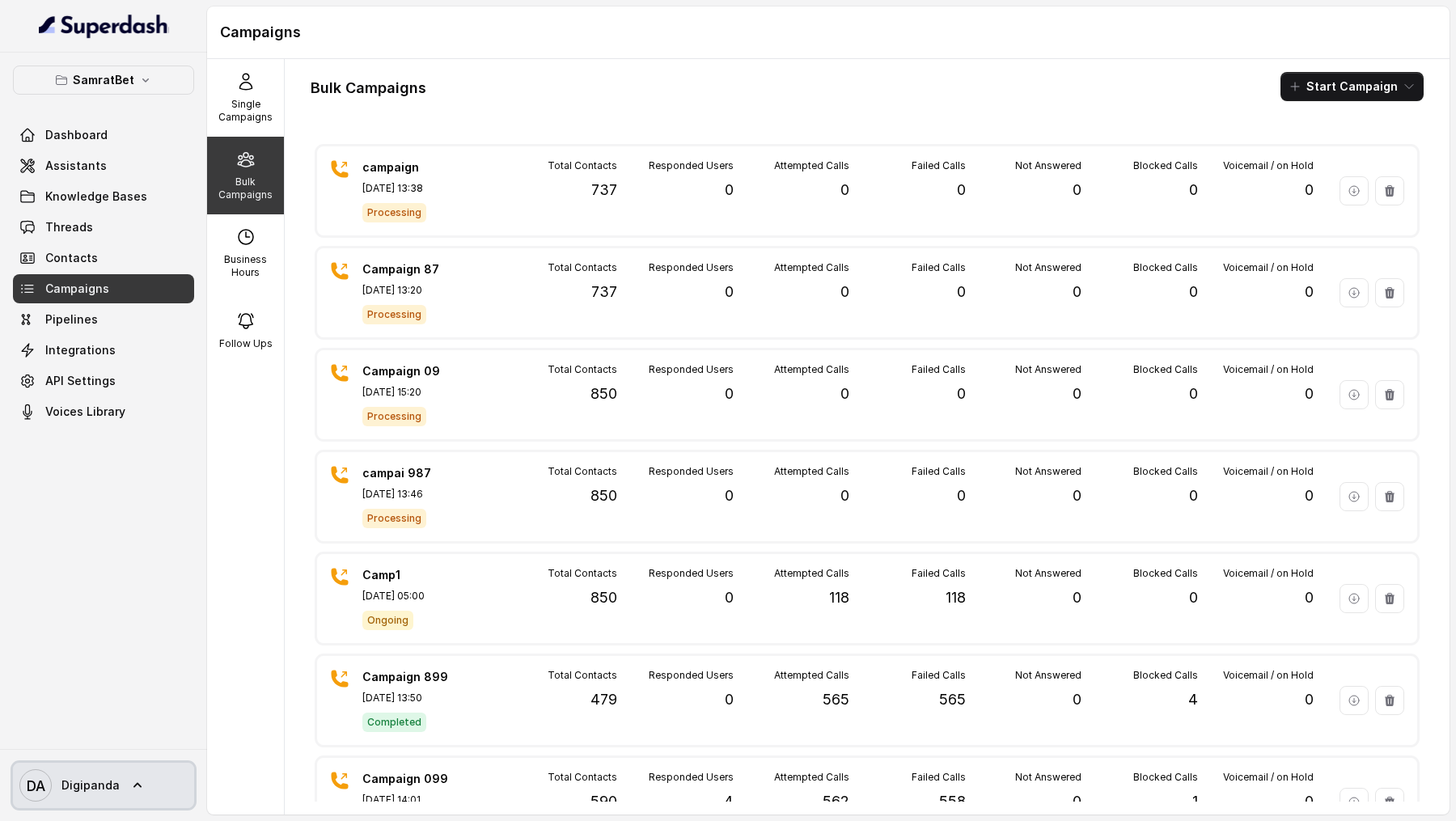
click at [103, 789] on span "Digipanda" at bounding box center [91, 785] width 59 height 16
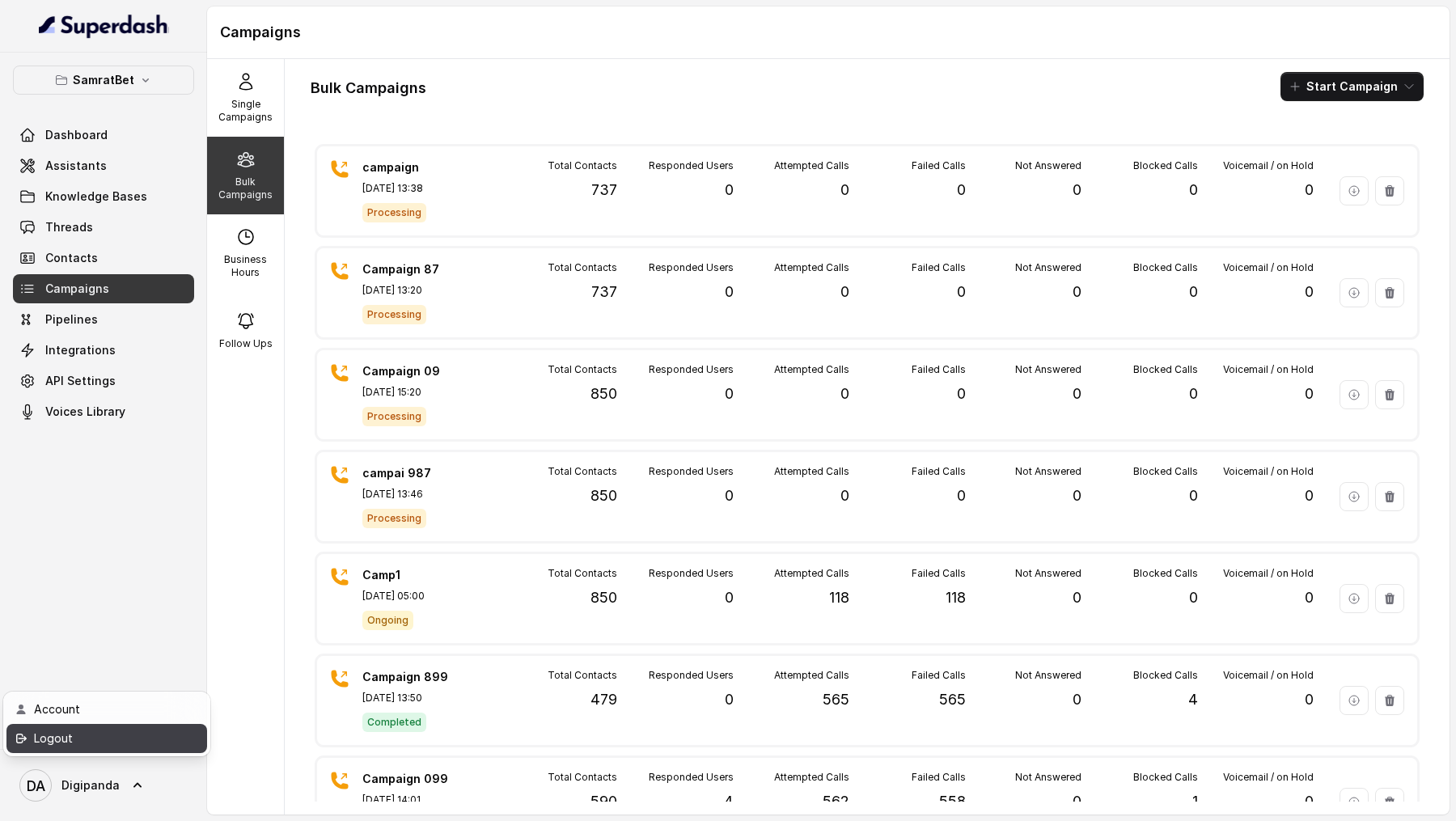
click at [127, 745] on div "Logout" at bounding box center [103, 739] width 138 height 20
